Goal: Information Seeking & Learning: Check status

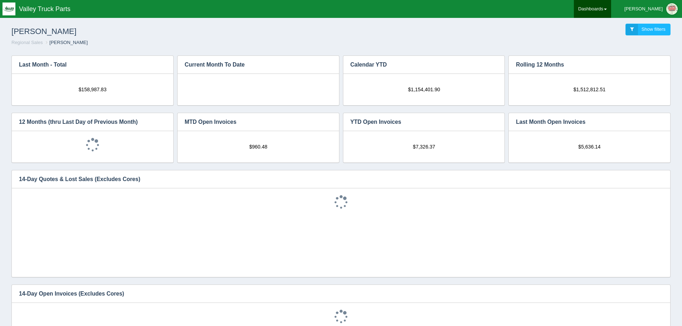
click at [611, 9] on link "Dashboards" at bounding box center [592, 9] width 37 height 18
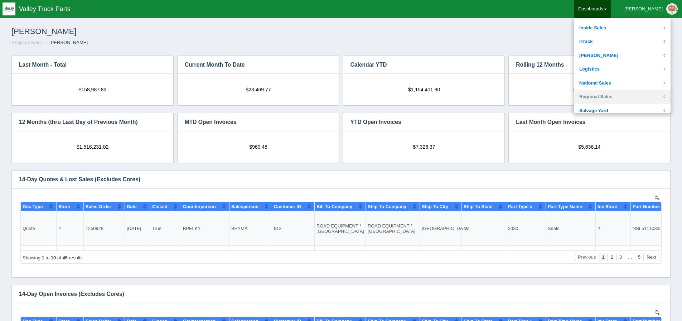
click at [628, 94] on link "Regional Sales" at bounding box center [622, 97] width 97 height 14
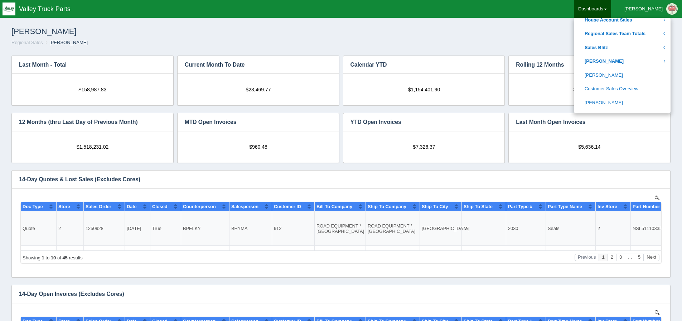
scroll to position [250, 0]
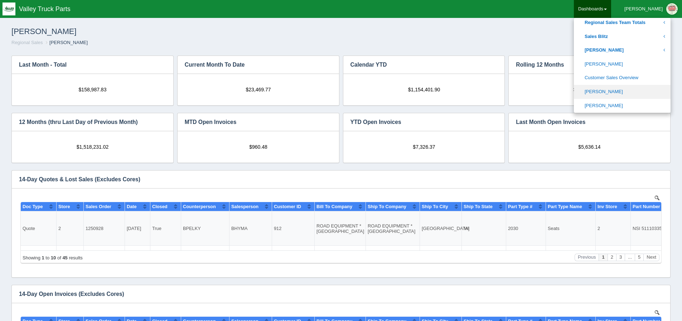
click at [624, 93] on link "[PERSON_NAME]" at bounding box center [622, 92] width 97 height 14
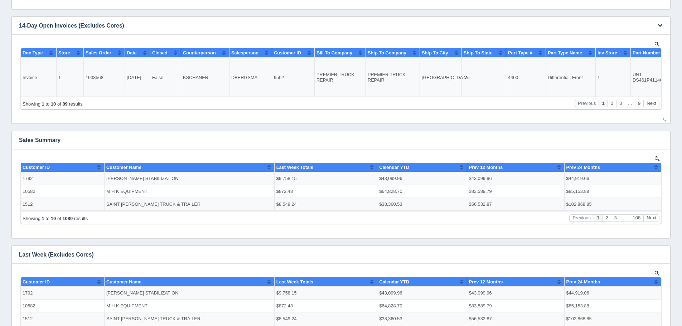
scroll to position [286, 0]
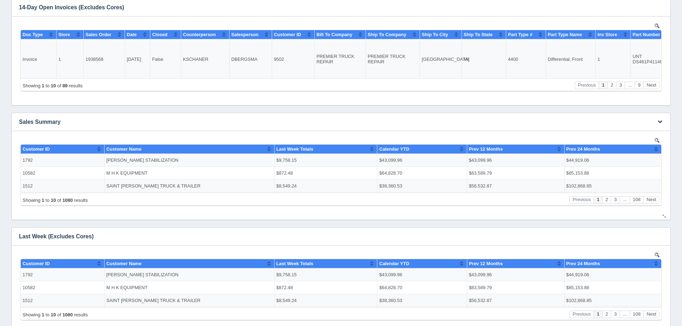
click at [658, 123] on icon "button" at bounding box center [659, 121] width 5 height 5
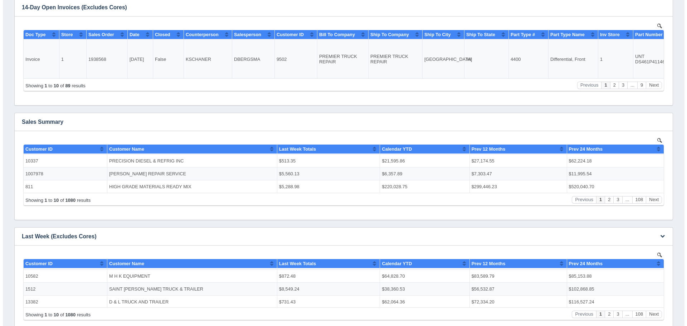
scroll to position [0, 0]
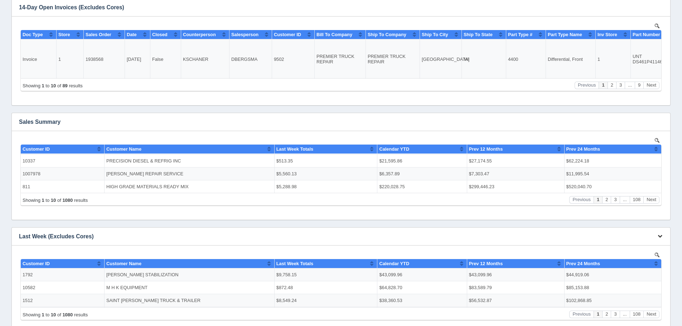
click at [663, 238] on button "button" at bounding box center [660, 236] width 10 height 11
click at [654, 255] on link "View all results" at bounding box center [635, 257] width 57 height 10
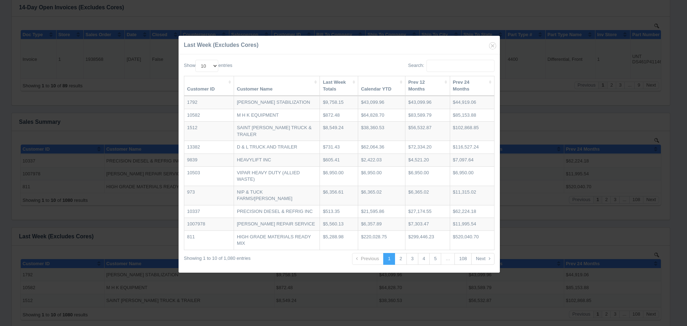
click at [333, 78] on th "Last Week Totals" at bounding box center [339, 86] width 38 height 20
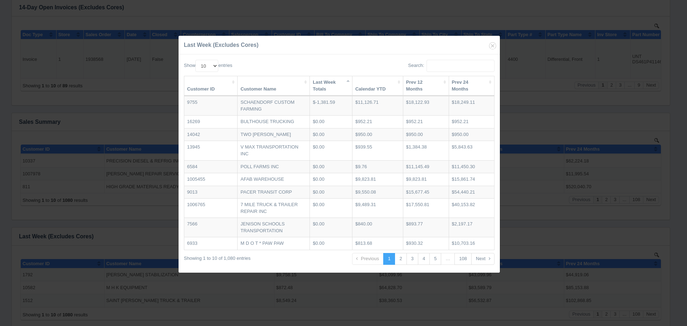
click at [326, 82] on th "Last Week Totals" at bounding box center [331, 86] width 43 height 20
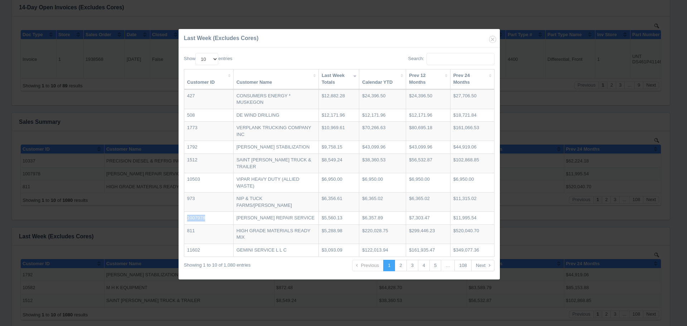
drag, startPoint x: 221, startPoint y: 217, endPoint x: 185, endPoint y: 215, distance: 35.5
click at [185, 215] on td "1007978" at bounding box center [208, 217] width 49 height 13
click at [404, 271] on link "2" at bounding box center [401, 266] width 12 height 12
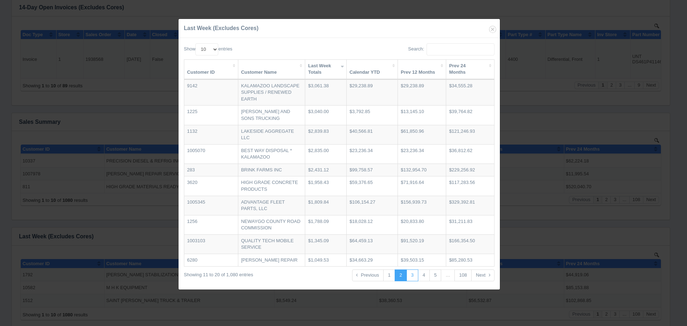
click at [409, 280] on link "3" at bounding box center [412, 275] width 12 height 12
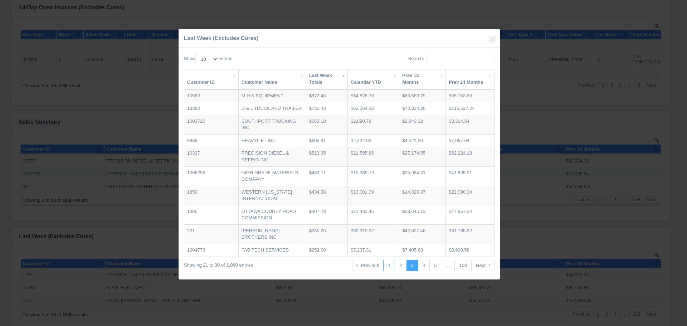
click at [386, 267] on link "1" at bounding box center [389, 266] width 12 height 12
